Goal: Find specific page/section: Find specific page/section

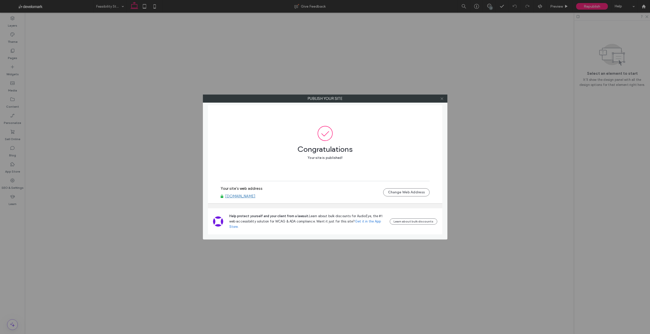
click at [442, 100] on icon at bounding box center [442, 99] width 4 height 4
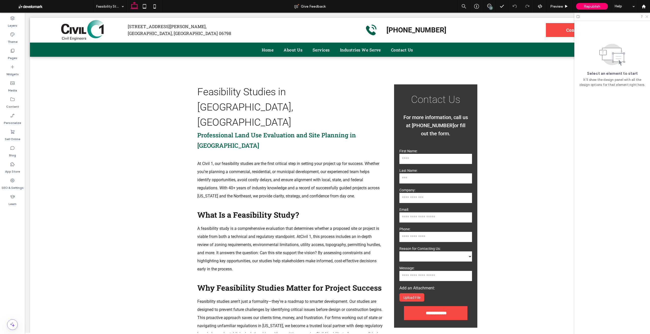
click at [645, 17] on icon at bounding box center [645, 16] width 3 height 3
